Goal: Information Seeking & Learning: Learn about a topic

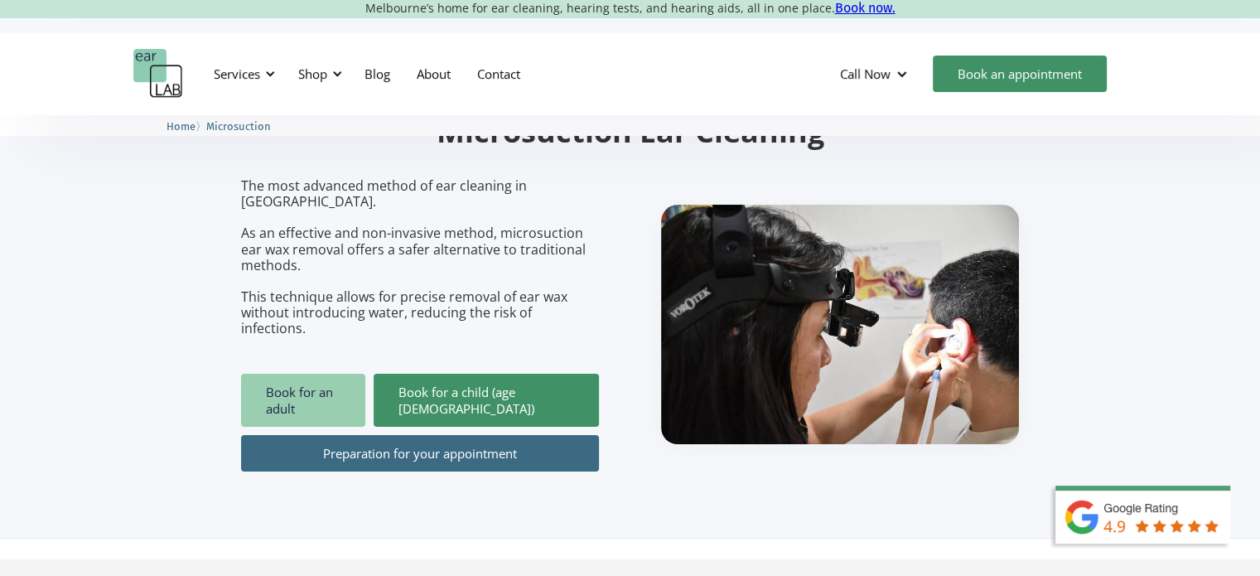
scroll to position [46, 0]
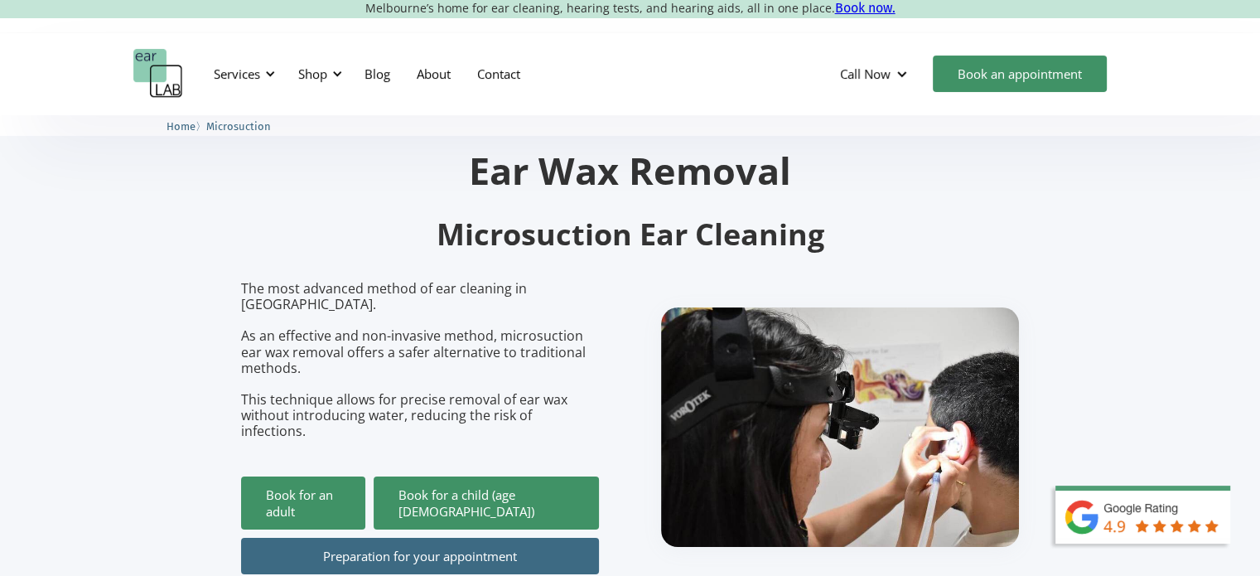
click at [315, 334] on p "The most advanced method of ear cleaning in [GEOGRAPHIC_DATA]. As an effective …" at bounding box center [420, 360] width 358 height 159
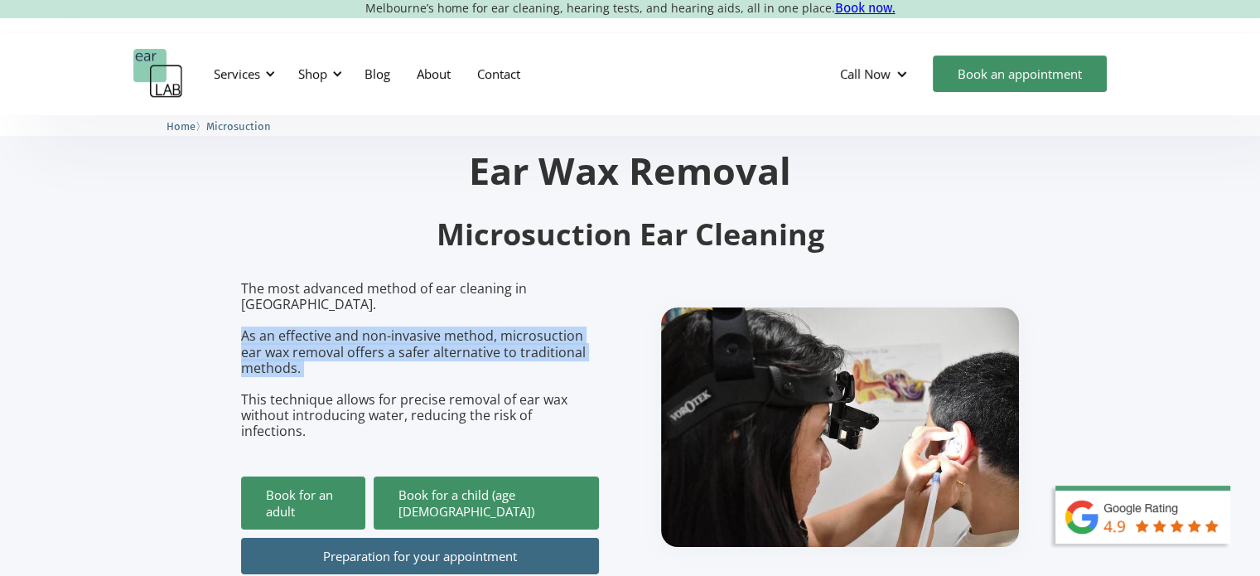
click at [315, 334] on p "The most advanced method of ear cleaning in [GEOGRAPHIC_DATA]. As an effective …" at bounding box center [420, 360] width 358 height 159
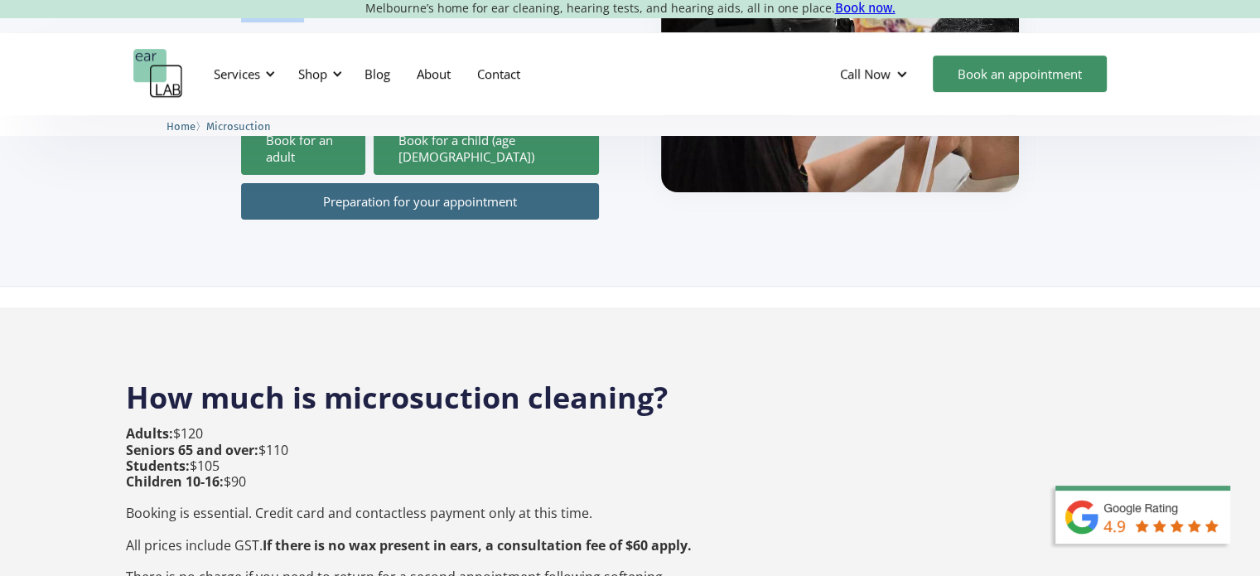
scroll to position [567, 0]
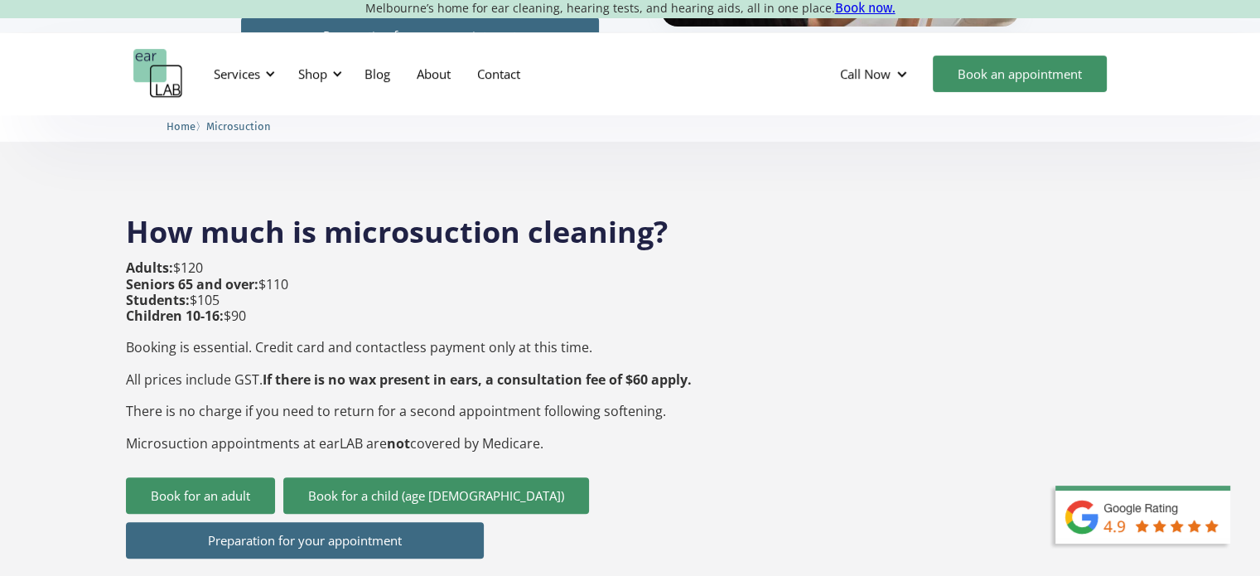
click at [288, 315] on p "Adults: $120 Seniors 65 and over: $110 Students: $105 Children 10-16: $90 Booki…" at bounding box center [409, 355] width 566 height 191
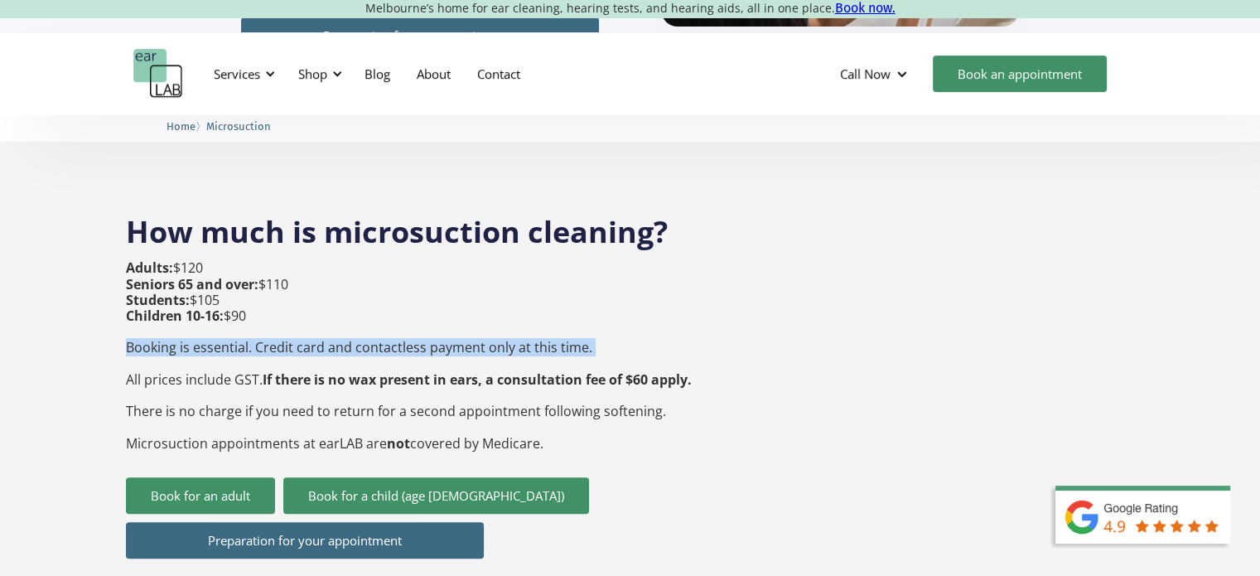
click at [288, 315] on p "Adults: $120 Seniors 65 and over: $110 Students: $105 Children 10-16: $90 Booki…" at bounding box center [409, 355] width 566 height 191
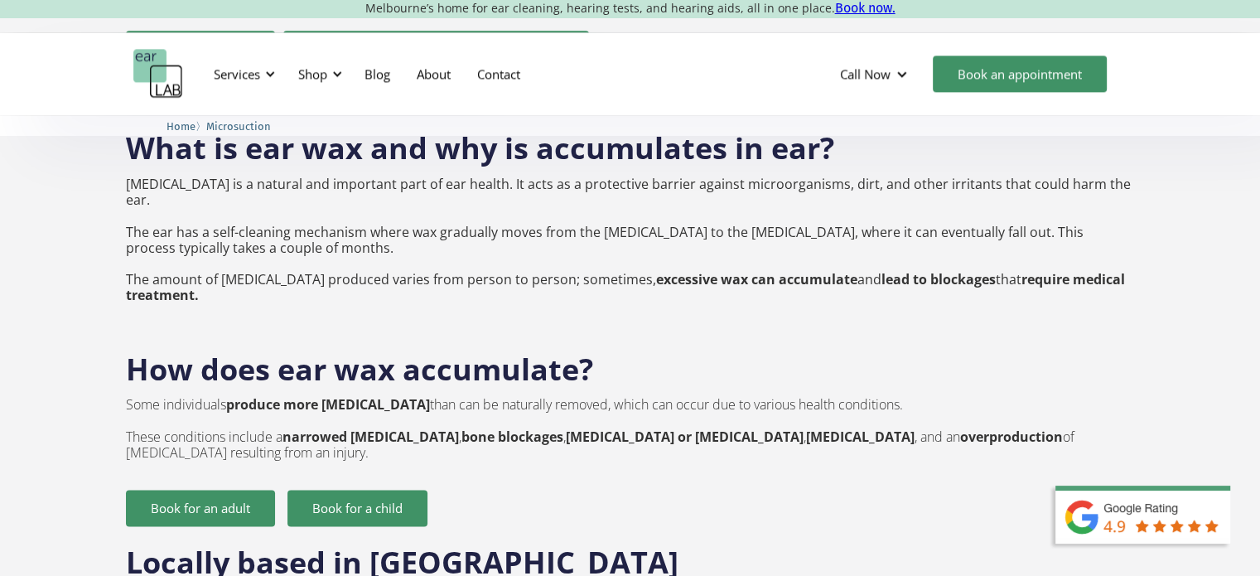
scroll to position [2428, 0]
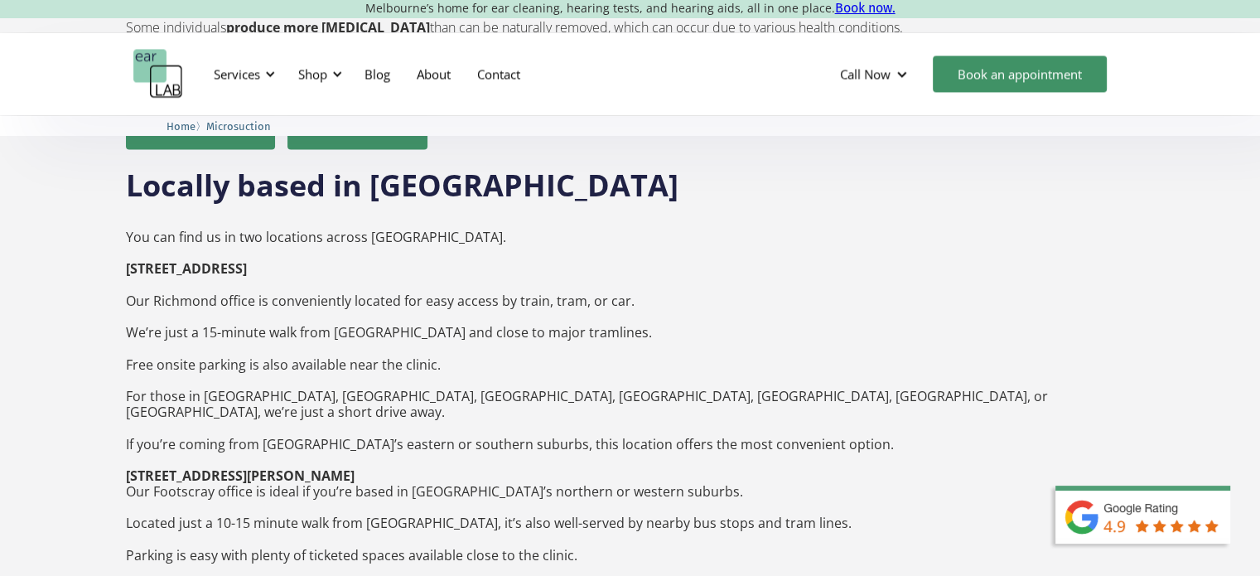
click at [286, 284] on p "You can find us in two locations across [GEOGRAPHIC_DATA]. [STREET_ADDRESS] ‍ O…" at bounding box center [630, 428] width 1008 height 429
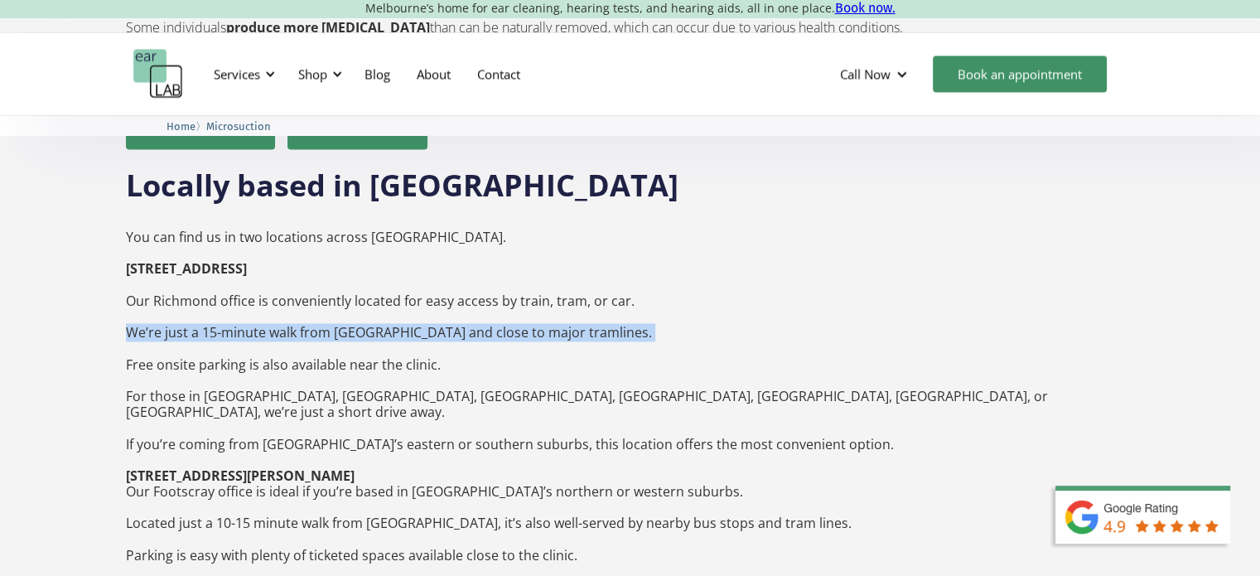
click at [286, 284] on p "You can find us in two locations across [GEOGRAPHIC_DATA]. [STREET_ADDRESS] ‍ O…" at bounding box center [630, 428] width 1008 height 429
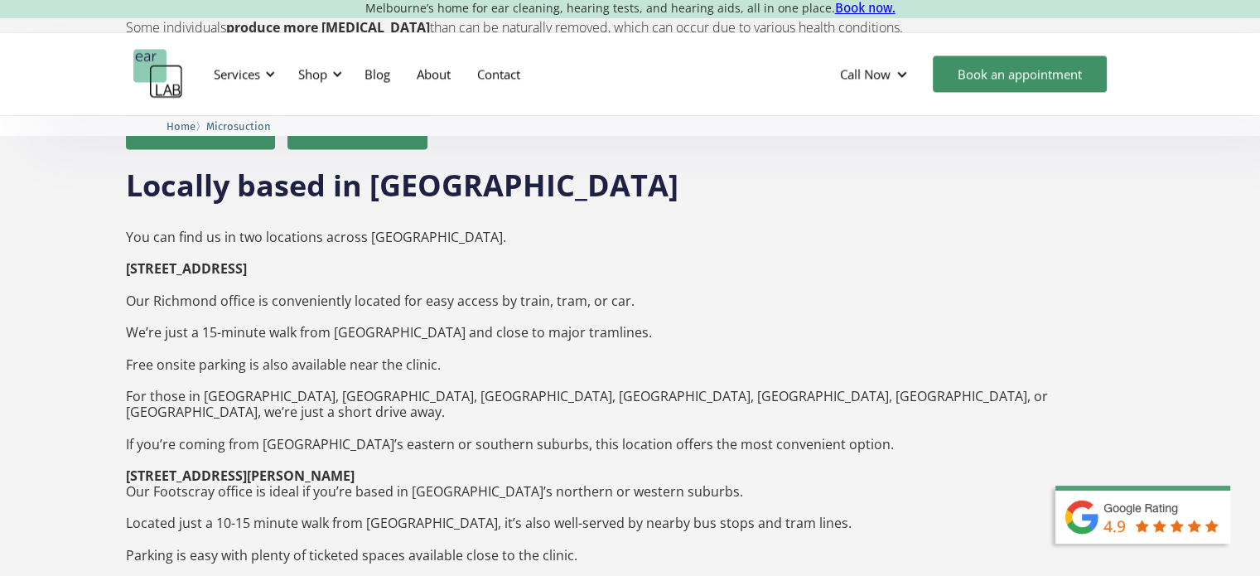
click at [259, 339] on p "You can find us in two locations across [GEOGRAPHIC_DATA]. [STREET_ADDRESS] ‍ O…" at bounding box center [630, 428] width 1008 height 429
click at [259, 349] on p "You can find us in two locations across [GEOGRAPHIC_DATA]. [STREET_ADDRESS] ‍ O…" at bounding box center [630, 428] width 1008 height 429
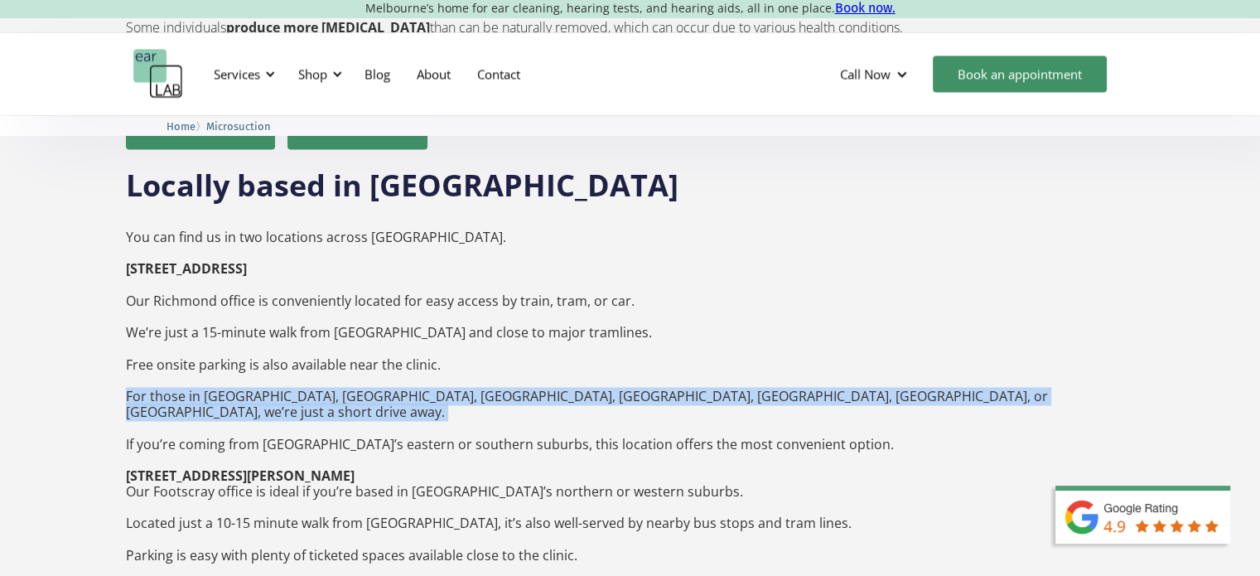
click at [259, 349] on p "You can find us in two locations across [GEOGRAPHIC_DATA]. [STREET_ADDRESS] ‍ O…" at bounding box center [630, 428] width 1008 height 429
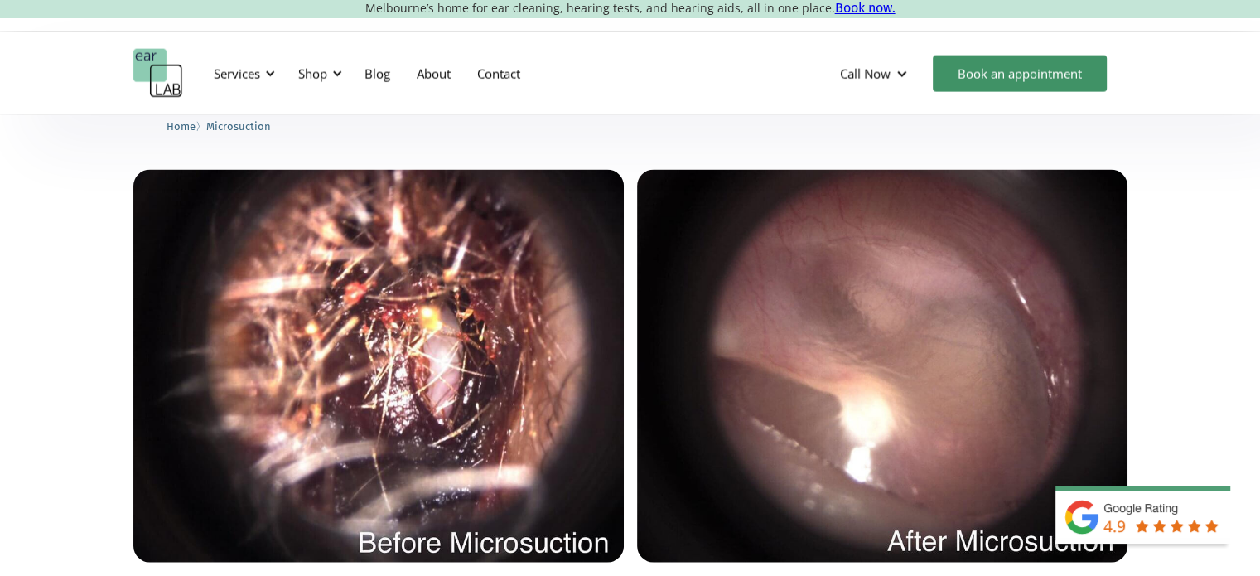
scroll to position [3889, 0]
